Goal: Check status

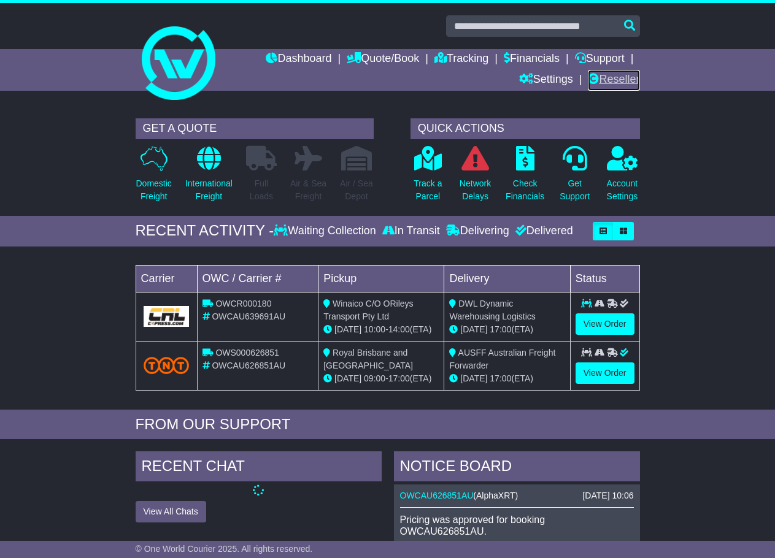
click at [620, 85] on link "Reseller" at bounding box center [614, 80] width 52 height 21
